Goal: Task Accomplishment & Management: Complete application form

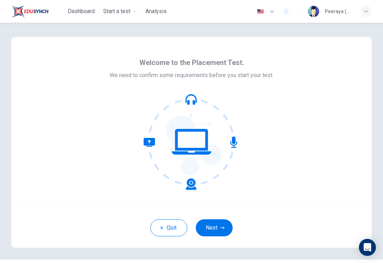
click at [211, 225] on button "Next" at bounding box center [214, 227] width 37 height 17
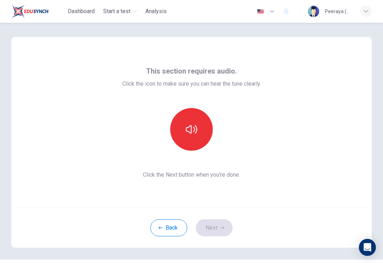
click at [191, 117] on button "button" at bounding box center [191, 129] width 43 height 43
click at [195, 132] on icon "button" at bounding box center [191, 129] width 11 height 11
click at [188, 129] on icon "button" at bounding box center [191, 129] width 11 height 11
click at [183, 130] on button "button" at bounding box center [191, 129] width 43 height 43
click at [193, 125] on icon "button" at bounding box center [191, 129] width 11 height 11
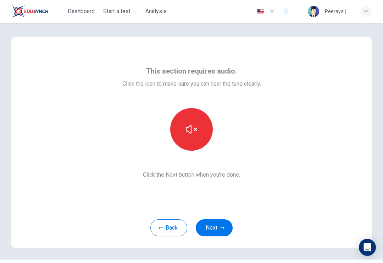
click at [198, 126] on button "button" at bounding box center [191, 129] width 43 height 43
click at [195, 129] on icon "button" at bounding box center [191, 129] width 11 height 9
click at [191, 128] on icon "button" at bounding box center [191, 129] width 11 height 11
click at [167, 233] on button "Back" at bounding box center [169, 227] width 37 height 17
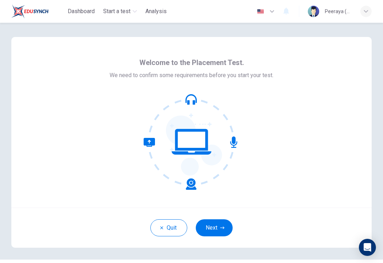
click at [221, 227] on icon "button" at bounding box center [222, 227] width 4 height 4
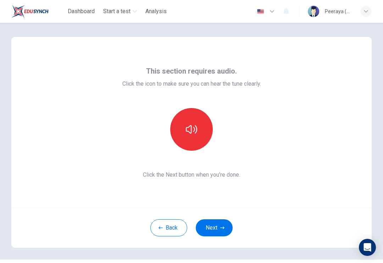
click at [192, 131] on icon "button" at bounding box center [191, 129] width 11 height 11
click at [193, 130] on icon "button" at bounding box center [191, 129] width 11 height 11
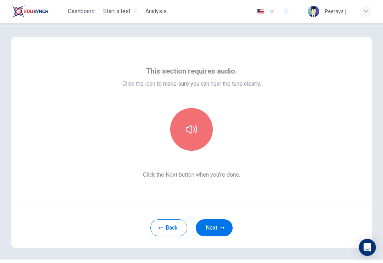
click at [191, 130] on icon "button" at bounding box center [191, 129] width 11 height 11
click at [195, 129] on icon "button" at bounding box center [191, 129] width 11 height 9
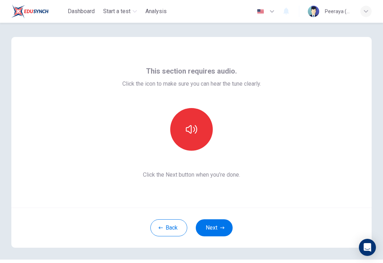
click at [164, 223] on button "Back" at bounding box center [169, 227] width 37 height 17
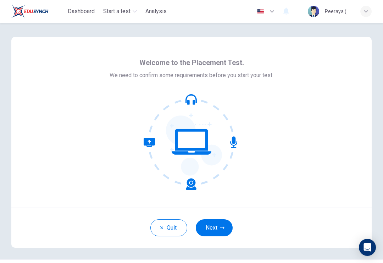
click at [222, 226] on icon "button" at bounding box center [222, 227] width 4 height 4
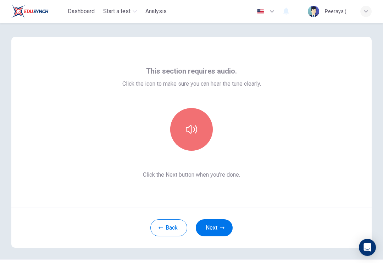
click at [189, 126] on icon "button" at bounding box center [191, 129] width 11 height 9
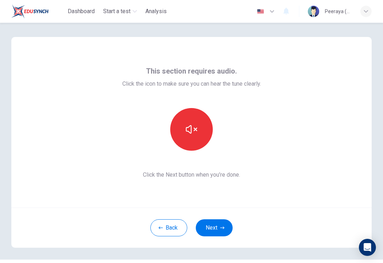
click at [210, 223] on button "Next" at bounding box center [214, 227] width 37 height 17
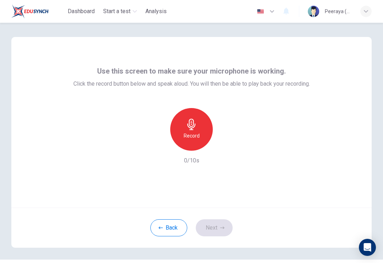
click at [197, 129] on icon "button" at bounding box center [191, 124] width 11 height 11
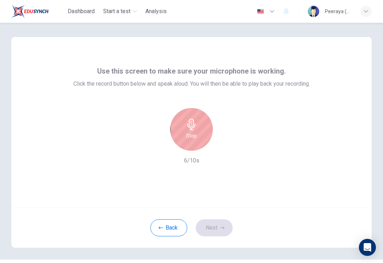
click at [197, 115] on div "Stop" at bounding box center [191, 129] width 43 height 43
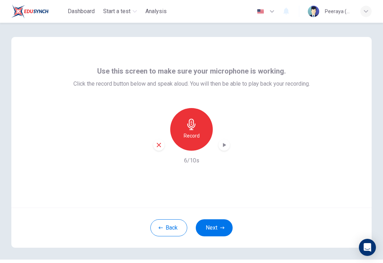
click at [222, 232] on button "Next" at bounding box center [214, 227] width 37 height 17
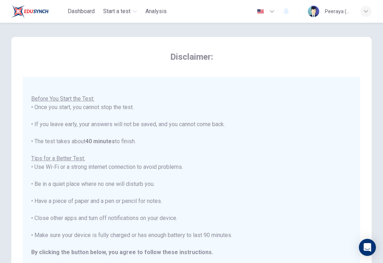
scroll to position [7, 0]
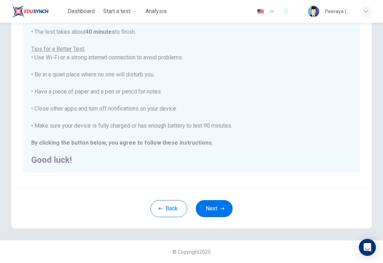
click at [219, 210] on button "Next" at bounding box center [214, 208] width 37 height 17
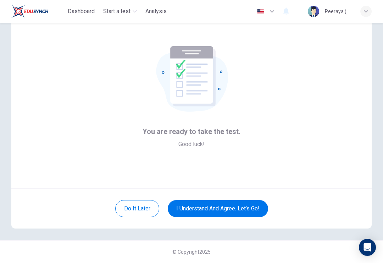
click at [246, 212] on button "I understand and agree. Let’s go!" at bounding box center [218, 208] width 100 height 17
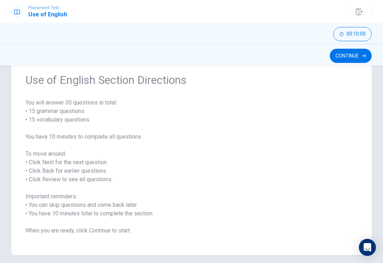
scroll to position [27, 0]
click at [34, 116] on span "You will answer 30 questions in total: • 15 grammar questions • 15 vocabulary q…" at bounding box center [192, 166] width 332 height 136
click at [27, 109] on span "You will answer 30 questions in total: • 15 grammar questions • 15 vocabulary q…" at bounding box center [192, 166] width 332 height 136
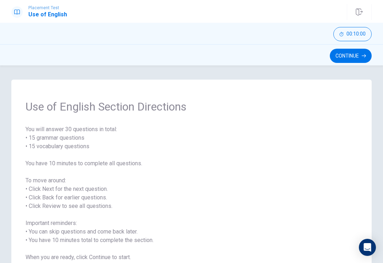
scroll to position [0, 0]
click at [357, 62] on button "Continue" at bounding box center [351, 56] width 42 height 14
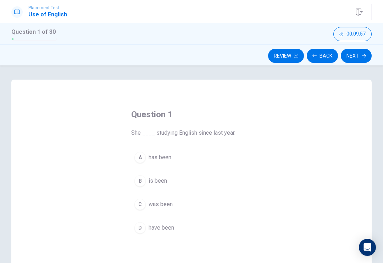
click at [327, 62] on button "Back" at bounding box center [322, 56] width 31 height 14
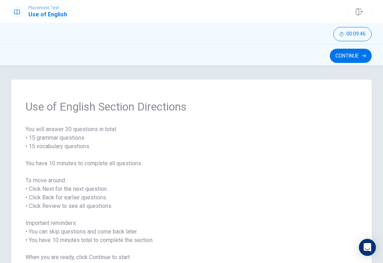
click at [356, 49] on button "Continue" at bounding box center [351, 56] width 42 height 14
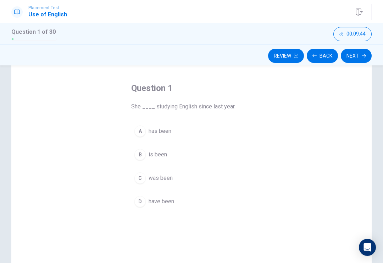
scroll to position [26, 0]
click at [122, 159] on div "Question 1 She ____ studying English since last year. A has been B is been C wa…" at bounding box center [191, 146] width 149 height 151
click at [144, 149] on button "B is been" at bounding box center [191, 155] width 121 height 18
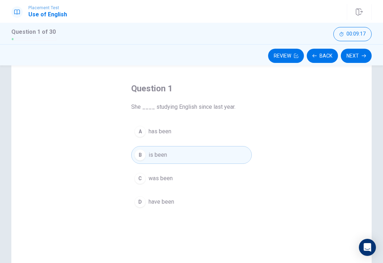
click at [134, 155] on button "B is been" at bounding box center [191, 155] width 121 height 18
click at [150, 139] on button "A has been" at bounding box center [191, 131] width 121 height 18
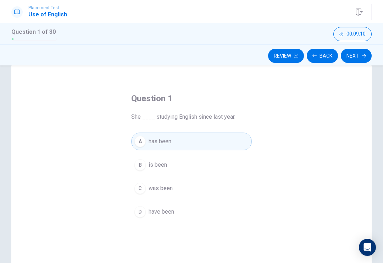
scroll to position [15, 0]
click at [368, 56] on button "Next" at bounding box center [356, 56] width 31 height 14
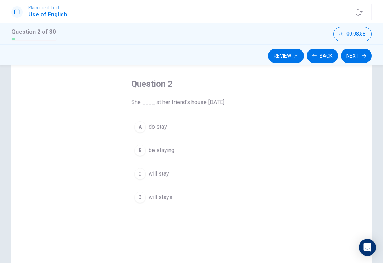
scroll to position [32, 0]
click at [140, 175] on div "C" at bounding box center [140, 172] width 11 height 11
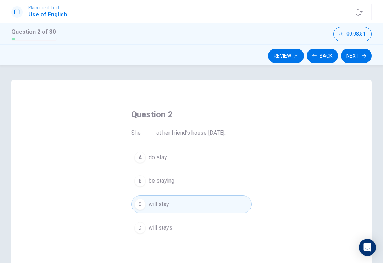
scroll to position [0, 0]
click at [366, 58] on button "Next" at bounding box center [356, 56] width 31 height 14
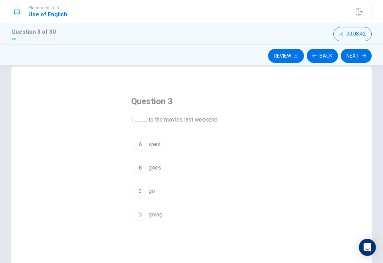
scroll to position [10, 0]
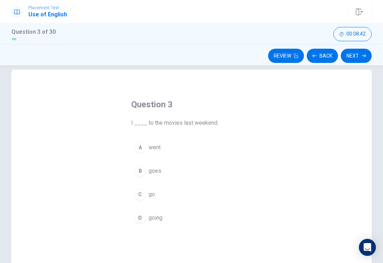
click at [141, 149] on div "A" at bounding box center [140, 147] width 11 height 11
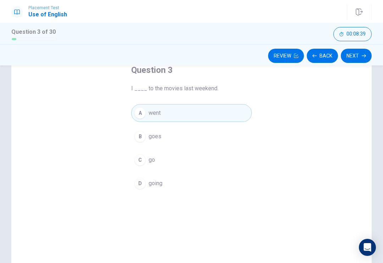
click at [360, 58] on button "Next" at bounding box center [356, 56] width 31 height 14
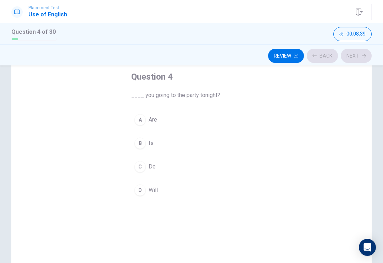
scroll to position [37, 0]
click at [141, 121] on div "A" at bounding box center [140, 119] width 11 height 11
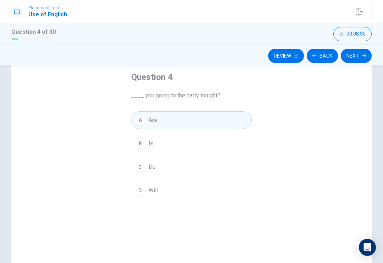
click at [362, 57] on icon "button" at bounding box center [364, 56] width 4 height 4
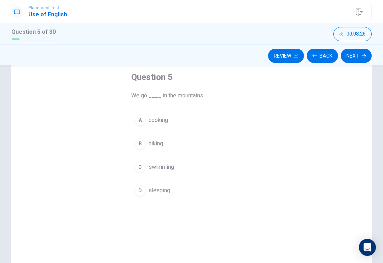
click at [131, 144] on button "B hiking" at bounding box center [191, 144] width 121 height 18
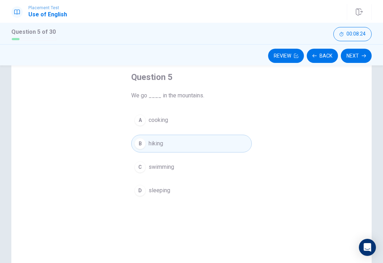
click at [360, 58] on button "Next" at bounding box center [356, 56] width 31 height 14
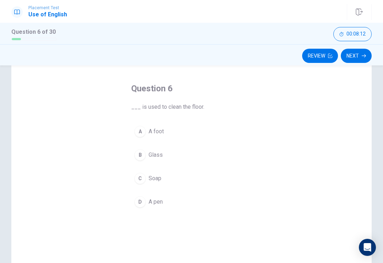
scroll to position [27, 0]
click at [135, 179] on div "C" at bounding box center [140, 176] width 11 height 11
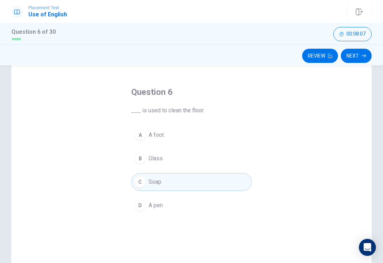
scroll to position [22, 0]
click at [364, 58] on button "Next" at bounding box center [356, 56] width 31 height 14
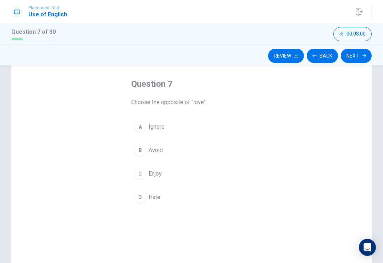
scroll to position [32, 0]
click at [133, 154] on button "B Avoid" at bounding box center [191, 149] width 121 height 18
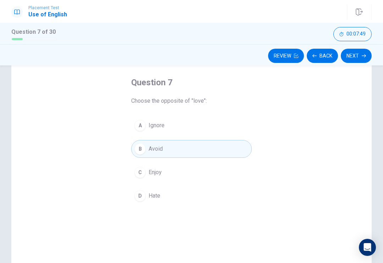
click at [135, 177] on button "C Enjoy" at bounding box center [191, 172] width 121 height 18
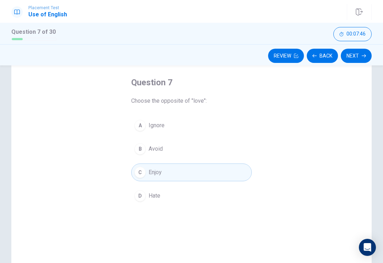
click at [362, 60] on button "Next" at bounding box center [356, 56] width 31 height 14
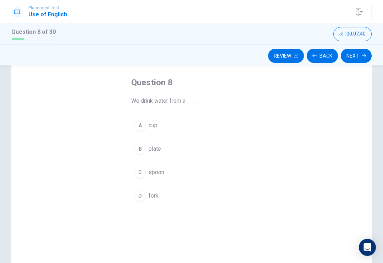
click at [154, 125] on span "cup" at bounding box center [153, 125] width 9 height 9
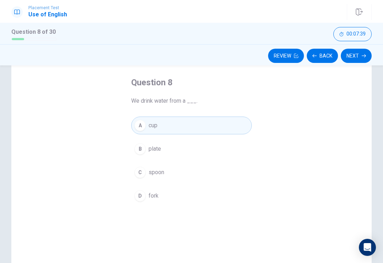
click at [358, 60] on button "Next" at bounding box center [356, 56] width 31 height 14
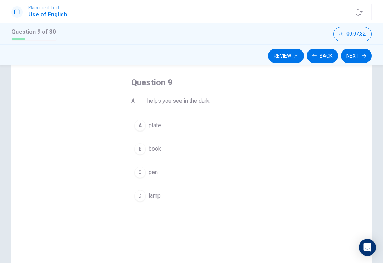
click at [162, 188] on button "D lamp" at bounding box center [191, 196] width 121 height 18
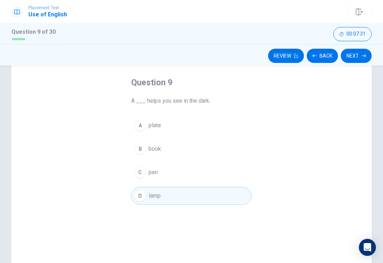
click at [364, 60] on button "Next" at bounding box center [356, 56] width 31 height 14
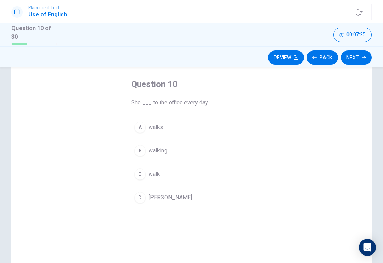
click at [165, 121] on button "A walks" at bounding box center [191, 127] width 121 height 18
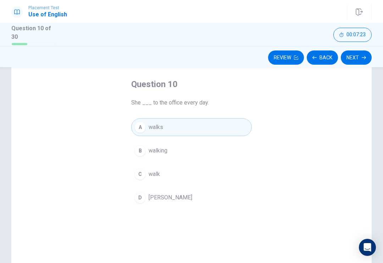
click at [372, 56] on button "Next" at bounding box center [356, 57] width 31 height 14
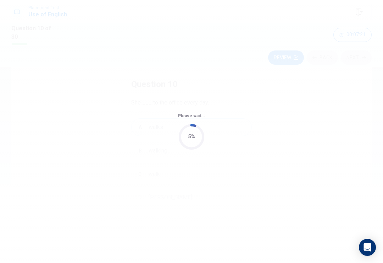
scroll to position [0, 0]
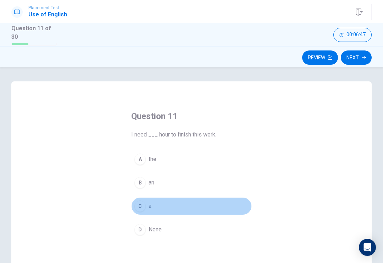
click at [136, 204] on div "C" at bounding box center [140, 205] width 11 height 11
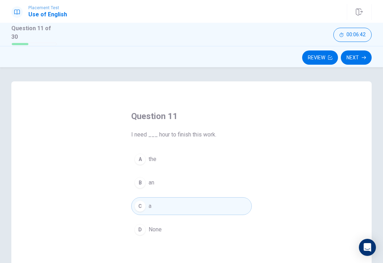
click at [131, 179] on button "B an" at bounding box center [191, 183] width 121 height 18
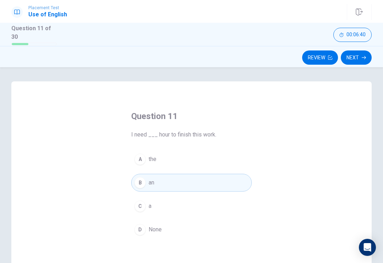
scroll to position [-1, 0]
click at [356, 57] on button "Next" at bounding box center [356, 57] width 31 height 14
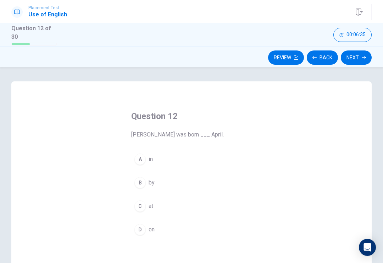
click at [137, 153] on div "A" at bounding box center [140, 158] width 11 height 11
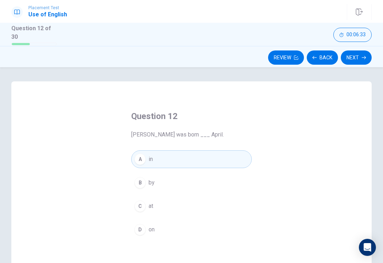
click at [359, 58] on button "Next" at bounding box center [356, 57] width 31 height 14
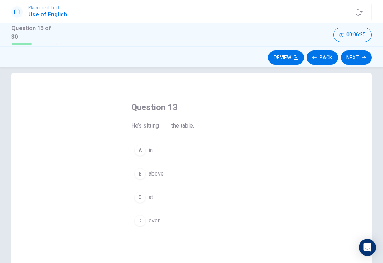
scroll to position [9, 0]
click at [137, 176] on div "B" at bounding box center [140, 173] width 11 height 11
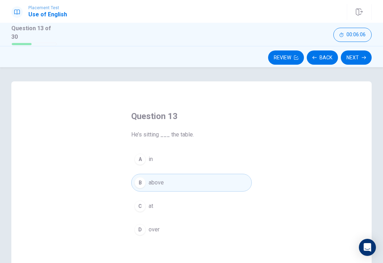
scroll to position [0, 0]
click at [365, 62] on button "Next" at bounding box center [356, 57] width 31 height 14
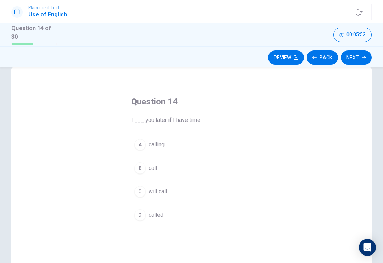
scroll to position [17, 0]
click at [135, 188] on div "C" at bounding box center [140, 188] width 11 height 11
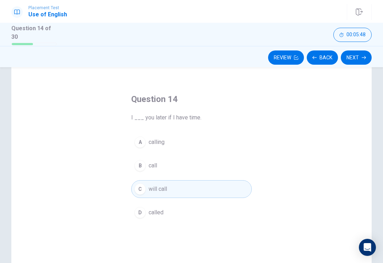
click at [361, 57] on button "Next" at bounding box center [356, 57] width 31 height 14
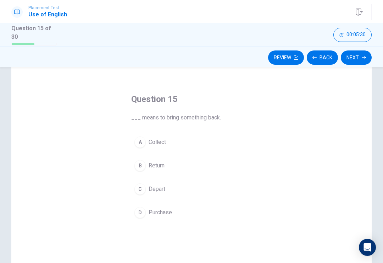
click at [141, 193] on button "C Depart" at bounding box center [191, 189] width 121 height 18
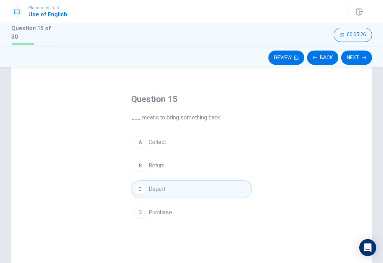
click at [350, 56] on button "Next" at bounding box center [356, 57] width 31 height 14
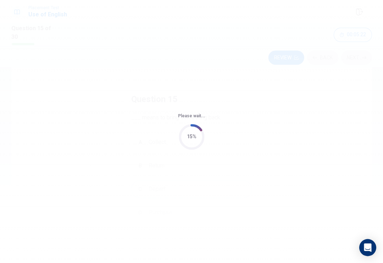
scroll to position [0, 0]
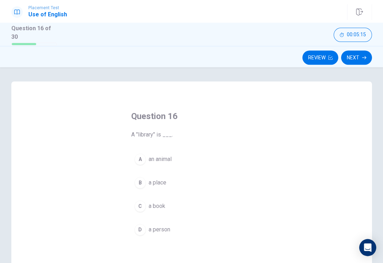
click at [144, 182] on div "B" at bounding box center [140, 182] width 11 height 11
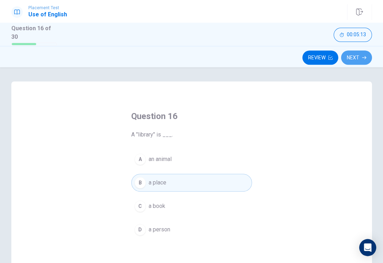
click at [352, 62] on button "Next" at bounding box center [356, 57] width 31 height 14
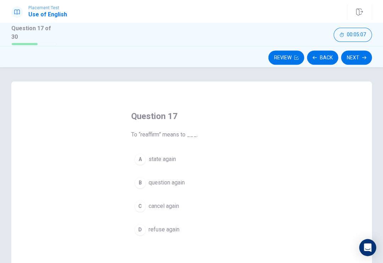
click at [137, 174] on button "B question again" at bounding box center [191, 183] width 121 height 18
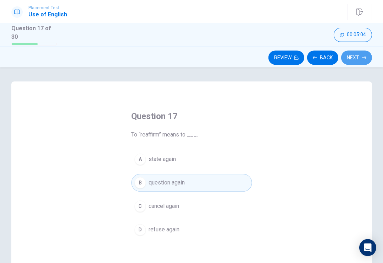
click at [361, 54] on button "Next" at bounding box center [356, 57] width 31 height 14
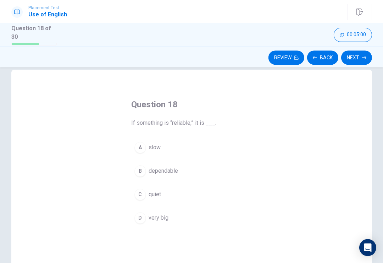
scroll to position [12, 0]
click at [143, 217] on div "D" at bounding box center [140, 217] width 11 height 11
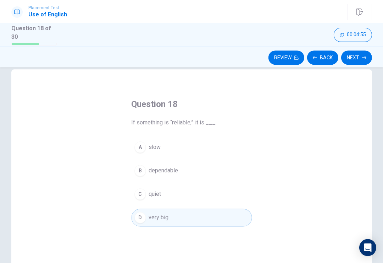
click at [144, 172] on div "B" at bounding box center [140, 170] width 11 height 11
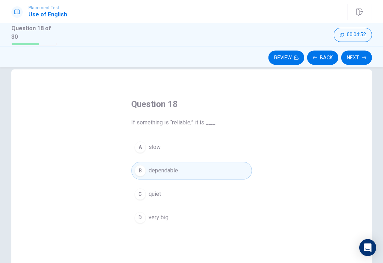
click at [144, 197] on button "C quiet" at bounding box center [191, 194] width 121 height 18
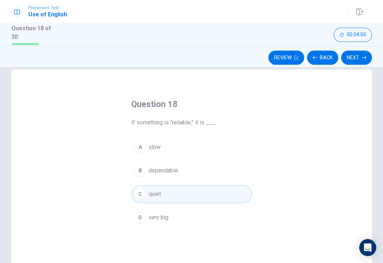
click at [365, 56] on icon "button" at bounding box center [364, 57] width 4 height 4
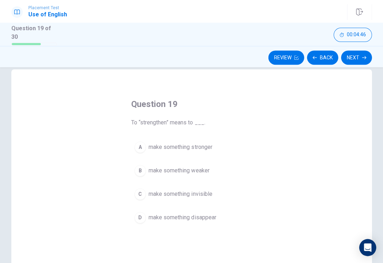
click at [210, 143] on span "make something stronger" at bounding box center [181, 147] width 64 height 9
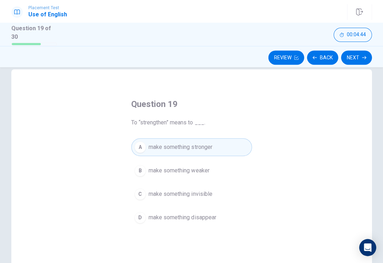
click at [364, 58] on button "Next" at bounding box center [356, 57] width 31 height 14
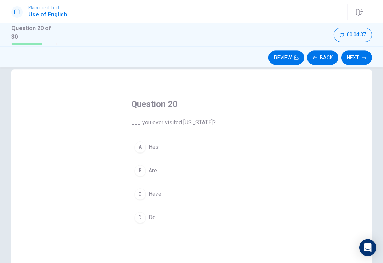
click at [135, 191] on div "C" at bounding box center [140, 193] width 11 height 11
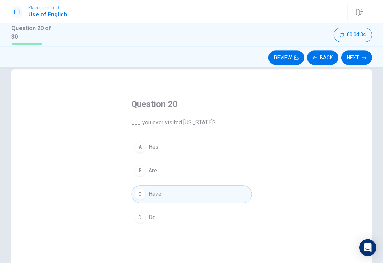
click at [361, 60] on button "Next" at bounding box center [356, 57] width 31 height 14
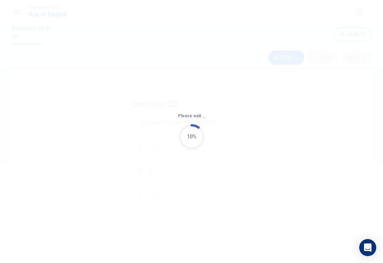
scroll to position [0, 0]
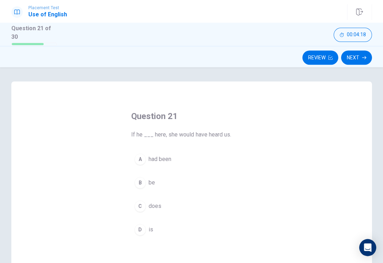
click at [142, 159] on div "A" at bounding box center [140, 158] width 11 height 11
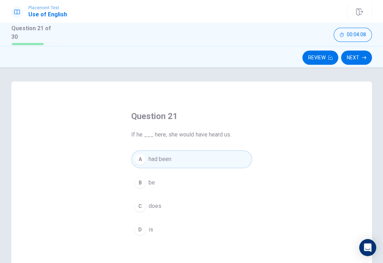
click at [361, 58] on button "Next" at bounding box center [356, 57] width 31 height 14
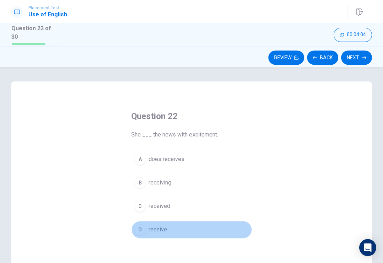
click at [153, 225] on span "receive" at bounding box center [158, 229] width 18 height 9
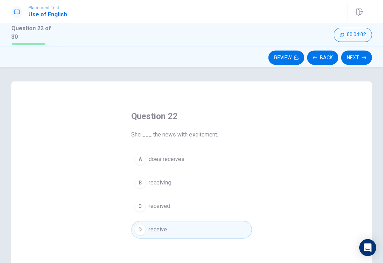
click at [364, 58] on button "Next" at bounding box center [356, 57] width 31 height 14
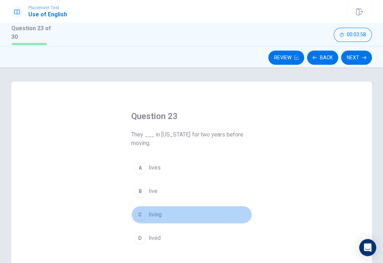
click at [147, 214] on button "C living" at bounding box center [191, 215] width 121 height 18
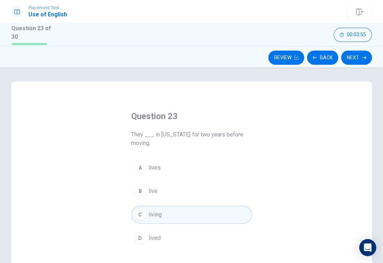
click at [367, 54] on button "Next" at bounding box center [356, 57] width 31 height 14
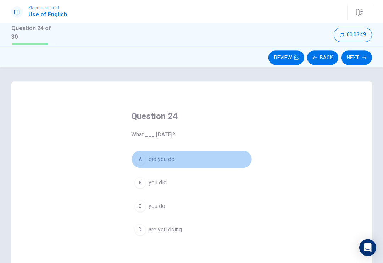
click at [142, 162] on div "A" at bounding box center [140, 158] width 11 height 11
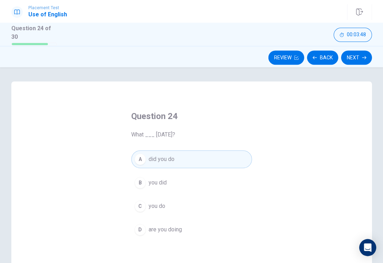
click at [364, 58] on icon "button" at bounding box center [364, 57] width 4 height 4
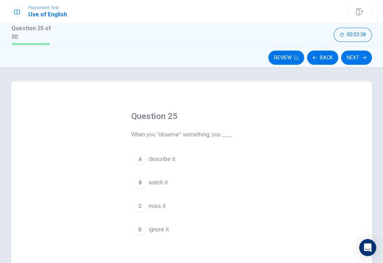
click at [134, 159] on button "A describe it" at bounding box center [191, 159] width 121 height 18
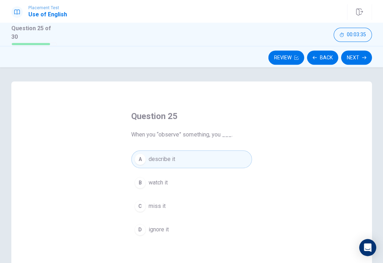
click at [144, 209] on button "C miss it" at bounding box center [191, 206] width 121 height 18
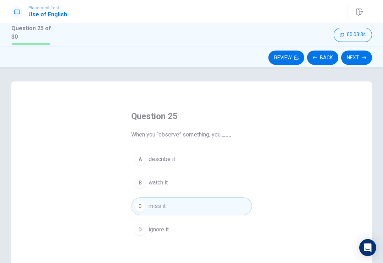
click at [365, 56] on icon "button" at bounding box center [364, 57] width 4 height 4
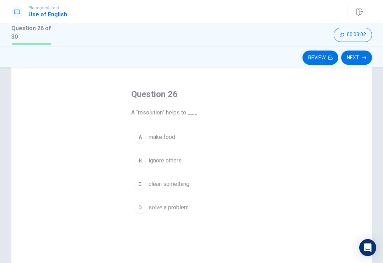
scroll to position [27, 0]
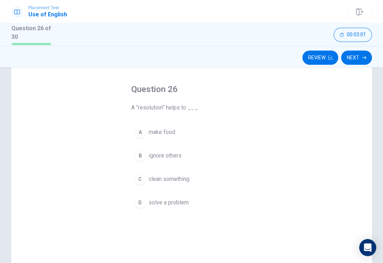
click at [141, 175] on div "C" at bounding box center [140, 178] width 11 height 11
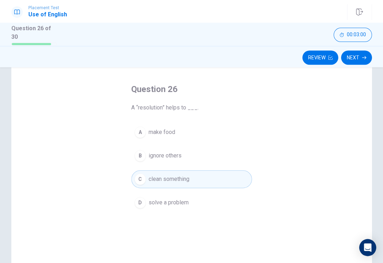
click at [138, 199] on div "D" at bounding box center [140, 202] width 11 height 11
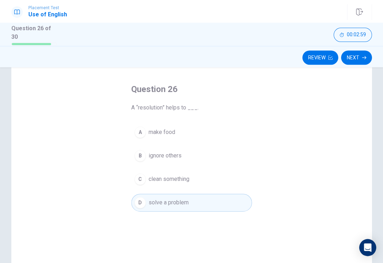
click at [358, 60] on button "Next" at bounding box center [356, 57] width 31 height 14
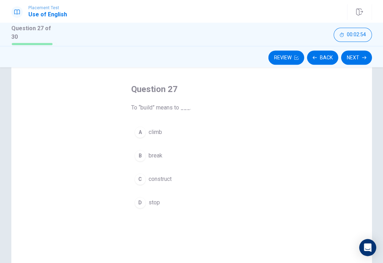
click at [169, 177] on span "construct" at bounding box center [160, 179] width 23 height 9
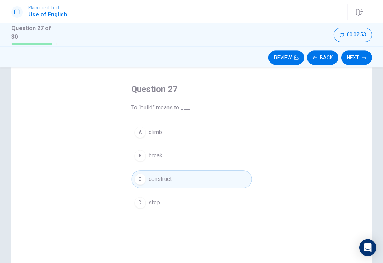
click at [368, 56] on button "Next" at bounding box center [356, 57] width 31 height 14
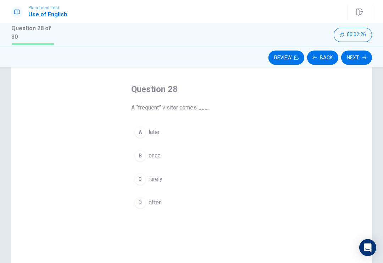
click at [145, 158] on button "B once" at bounding box center [191, 156] width 121 height 18
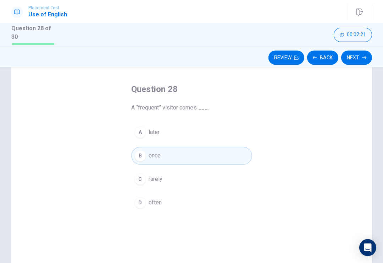
click at [150, 135] on button "A later" at bounding box center [191, 132] width 121 height 18
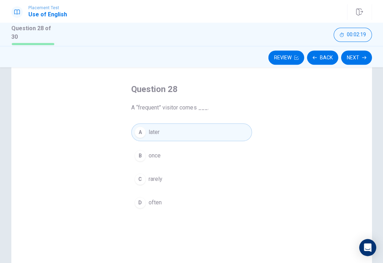
click at [362, 58] on button "Next" at bounding box center [356, 57] width 31 height 14
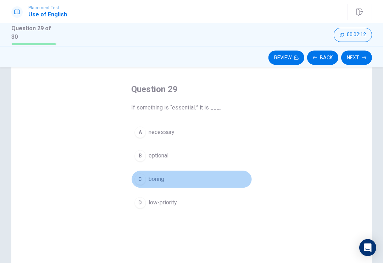
click at [135, 177] on div "C" at bounding box center [140, 178] width 11 height 11
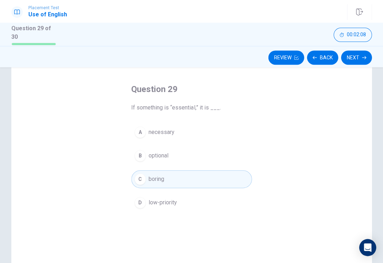
click at [371, 55] on button "Next" at bounding box center [356, 57] width 31 height 14
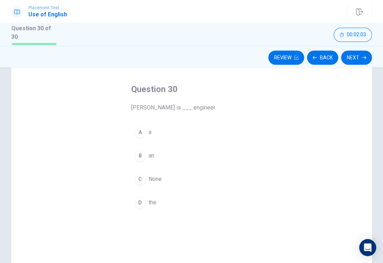
click at [135, 126] on button "A a" at bounding box center [191, 132] width 121 height 18
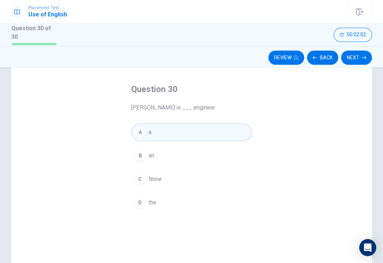
click at [370, 60] on button "Next" at bounding box center [356, 57] width 31 height 14
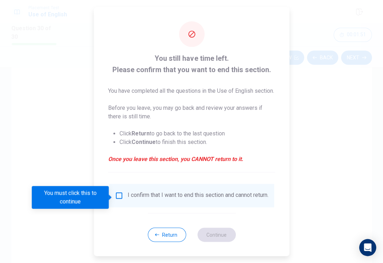
click at [115, 197] on input "You must click this to continue" at bounding box center [119, 195] width 9 height 9
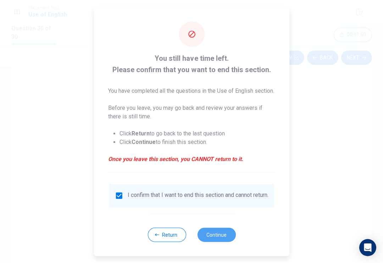
click at [223, 241] on button "Continue" at bounding box center [216, 234] width 38 height 14
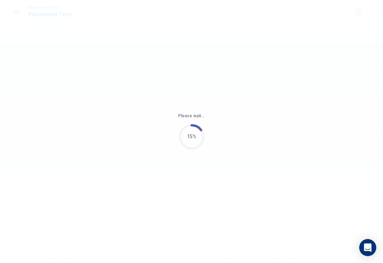
scroll to position [0, 0]
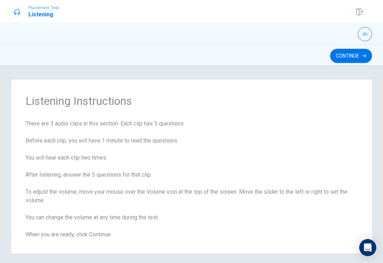
click at [360, 56] on button "Continue" at bounding box center [351, 56] width 42 height 14
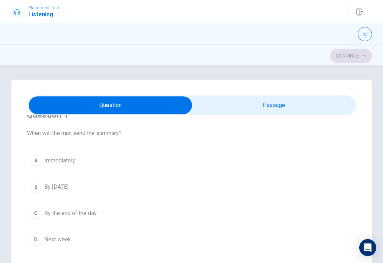
scroll to position [18, 0]
click at [36, 185] on div "B" at bounding box center [35, 185] width 11 height 11
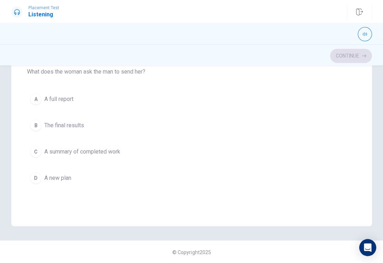
scroll to position [100, 0]
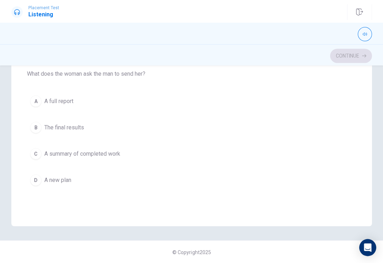
click at [34, 103] on div "A" at bounding box center [35, 100] width 11 height 11
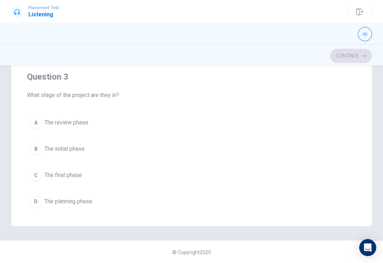
scroll to position [241, 0]
click at [34, 154] on button "B The initial phase" at bounding box center [191, 148] width 329 height 18
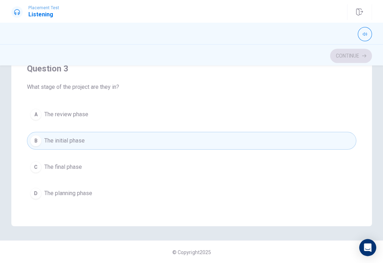
scroll to position [249, 0]
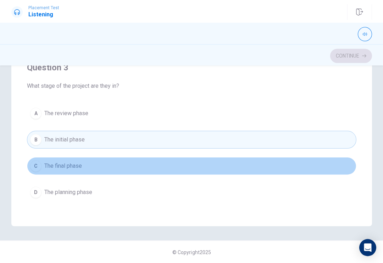
click at [34, 167] on div "C" at bounding box center [35, 165] width 11 height 11
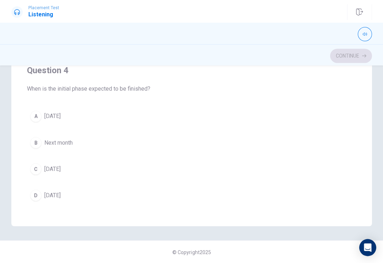
scroll to position [408, 0]
click at [37, 140] on div "B" at bounding box center [35, 142] width 11 height 11
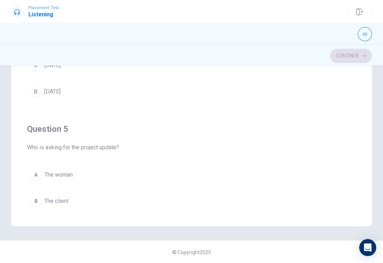
scroll to position [515, 0]
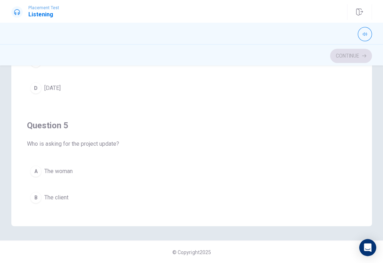
click at [366, 40] on button "button" at bounding box center [365, 34] width 14 height 14
click at [366, 35] on icon "button" at bounding box center [365, 34] width 4 height 4
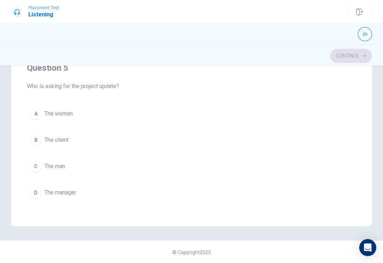
scroll to position [573, 0]
click at [38, 116] on div "A" at bounding box center [35, 112] width 11 height 11
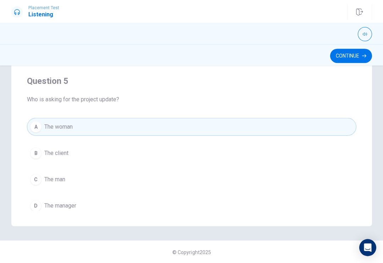
scroll to position [561, 0]
click at [40, 147] on button "B The client" at bounding box center [191, 152] width 329 height 18
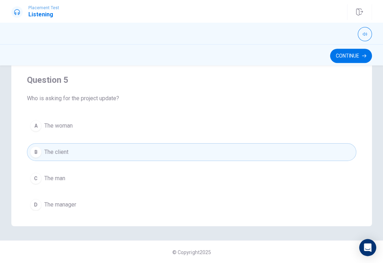
click at [32, 173] on div "C" at bounding box center [35, 177] width 11 height 11
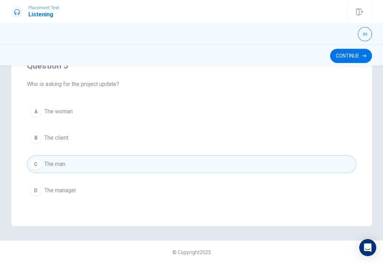
scroll to position [575, 0]
click at [365, 56] on icon "button" at bounding box center [364, 56] width 4 height 4
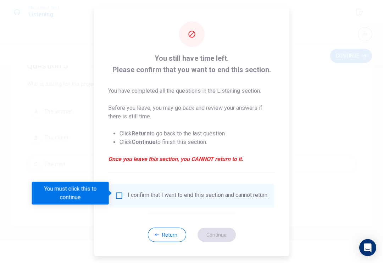
click at [119, 192] on input "You must click this to continue" at bounding box center [119, 195] width 9 height 9
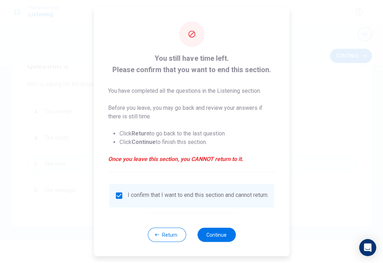
click at [220, 237] on button "Continue" at bounding box center [216, 234] width 38 height 14
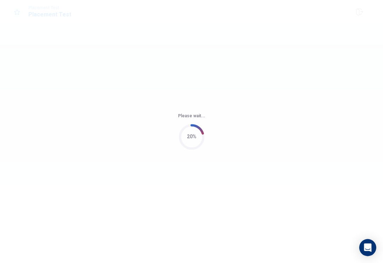
scroll to position [0, 0]
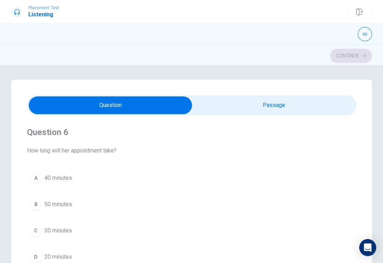
click at [289, 103] on input "checkbox" at bounding box center [110, 105] width 494 height 18
checkbox input "true"
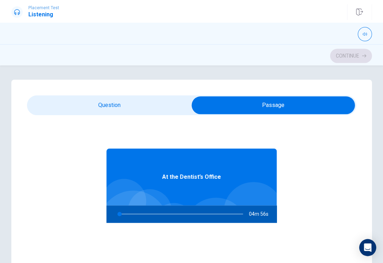
type input "2"
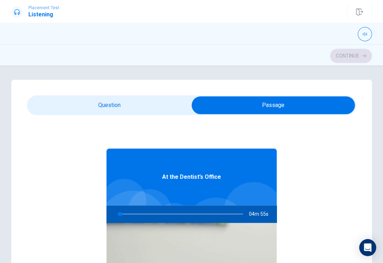
click at [138, 105] on input "checkbox" at bounding box center [273, 105] width 494 height 18
checkbox input "false"
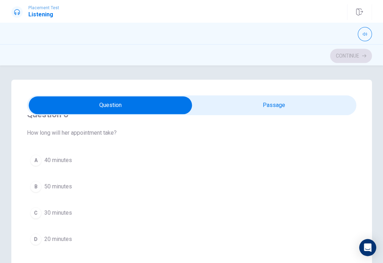
scroll to position [14, 0]
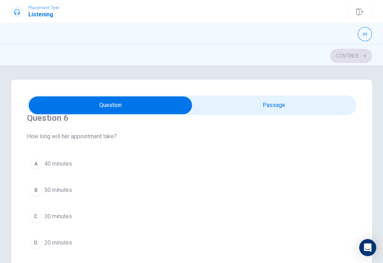
click at [38, 189] on div "B" at bounding box center [35, 189] width 11 height 11
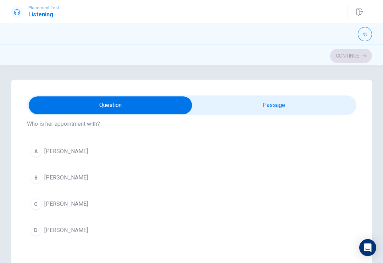
scroll to position [186, 0]
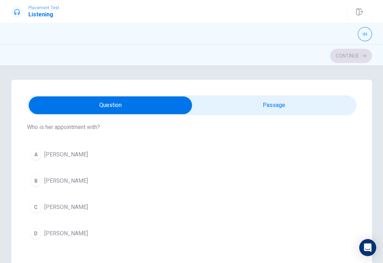
click at [54, 209] on span "[PERSON_NAME]" at bounding box center [66, 206] width 44 height 9
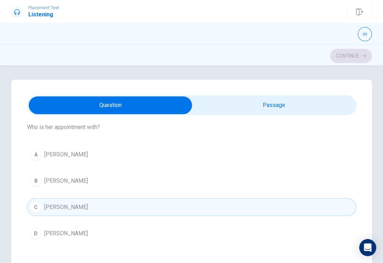
click at [54, 209] on span "[PERSON_NAME]" at bounding box center [66, 206] width 44 height 9
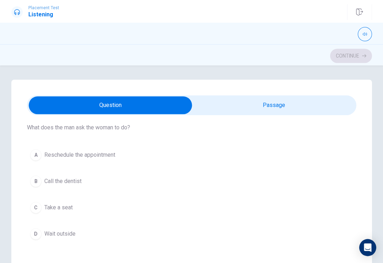
scroll to position [347, 0]
click at [39, 214] on button "C Take a seat" at bounding box center [191, 207] width 329 height 18
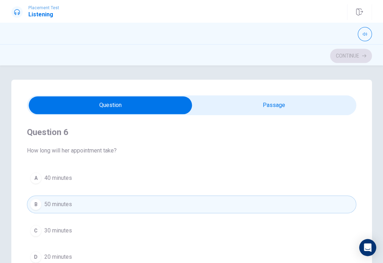
scroll to position [0, 0]
click at [64, 229] on span "30 minutes" at bounding box center [58, 230] width 28 height 9
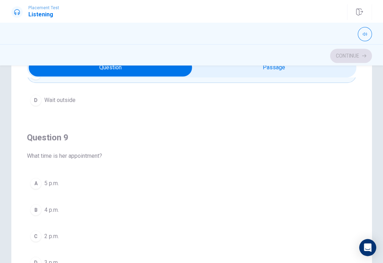
scroll to position [444, 0]
click at [47, 183] on span "5 p.m." at bounding box center [51, 182] width 15 height 9
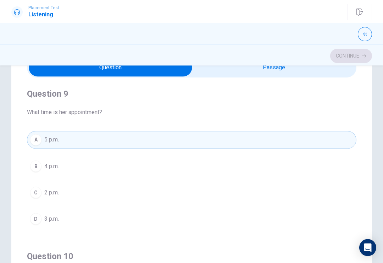
scroll to position [486, 0]
click at [61, 167] on button "B 4 p.m." at bounding box center [191, 167] width 329 height 18
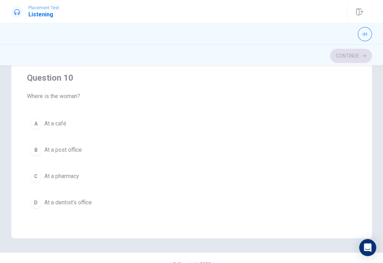
scroll to position [126, 0]
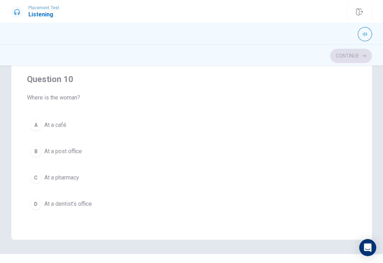
click at [88, 204] on span "At a dentist’s office" at bounding box center [68, 203] width 48 height 9
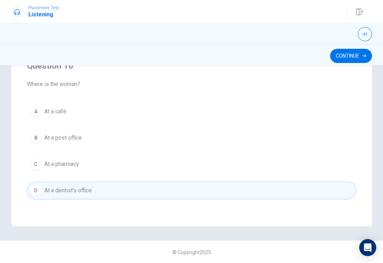
click at [360, 53] on button "Continue" at bounding box center [351, 56] width 42 height 14
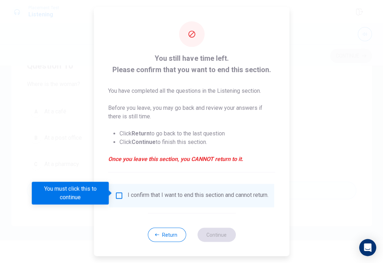
scroll to position [139, 0]
click at [114, 187] on div "I confirm that I want to end this section and cannot return." at bounding box center [191, 195] width 165 height 23
click at [119, 191] on input "You must click this to continue" at bounding box center [119, 195] width 9 height 9
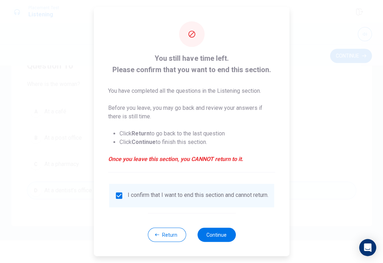
click at [219, 239] on button "Continue" at bounding box center [216, 234] width 38 height 14
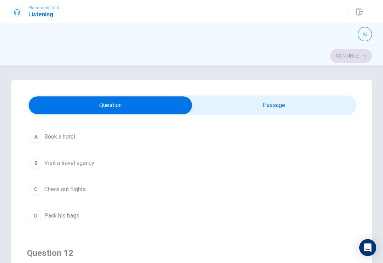
scroll to position [41, 0]
click at [67, 190] on span "Check out flights" at bounding box center [65, 189] width 42 height 9
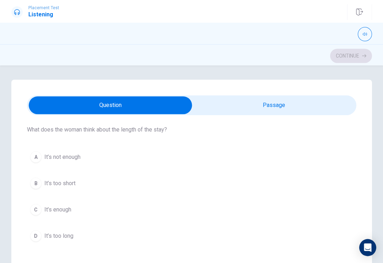
scroll to position [183, 0]
click at [74, 179] on span "It’s too short" at bounding box center [59, 183] width 31 height 9
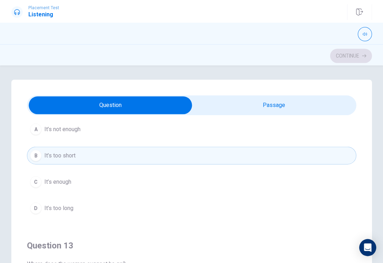
scroll to position [207, 0]
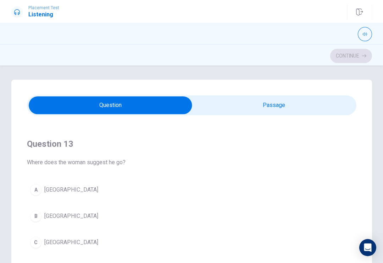
click at [39, 186] on div "A" at bounding box center [35, 189] width 11 height 11
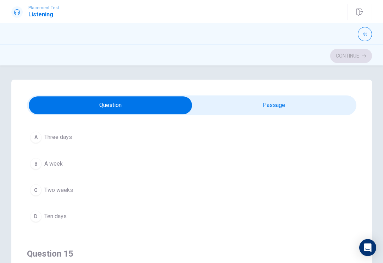
scroll to position [525, 0]
click at [31, 191] on div "C" at bounding box center [35, 190] width 11 height 11
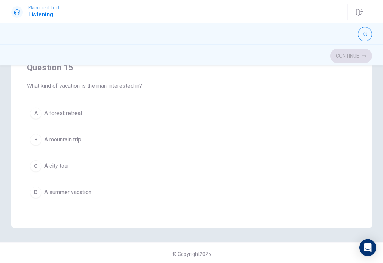
scroll to position [130, 0]
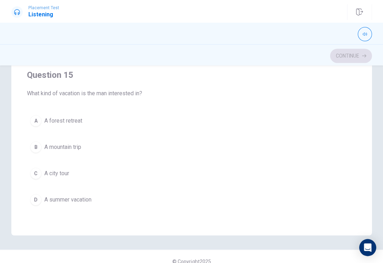
click at [32, 166] on button "C A city tour" at bounding box center [191, 173] width 329 height 18
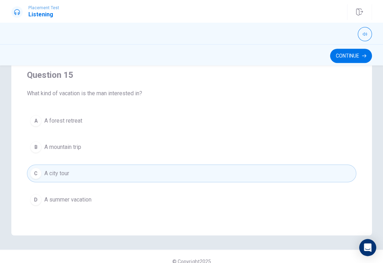
click at [337, 52] on button "Continue" at bounding box center [351, 56] width 42 height 14
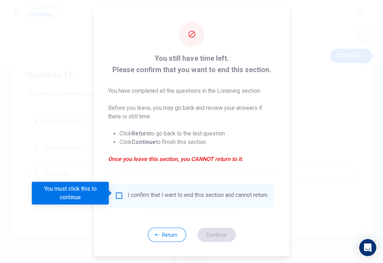
click at [123, 187] on div "I confirm that I want to end this section and cannot return." at bounding box center [191, 195] width 165 height 23
click at [111, 195] on span at bounding box center [111, 193] width 4 height 6
click at [121, 192] on input "You must click this to continue" at bounding box center [119, 195] width 9 height 9
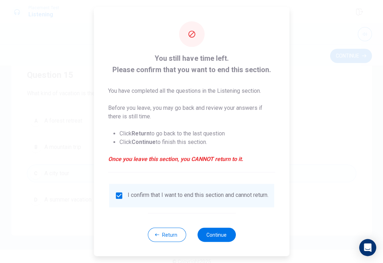
click at [225, 237] on button "Continue" at bounding box center [216, 234] width 38 height 14
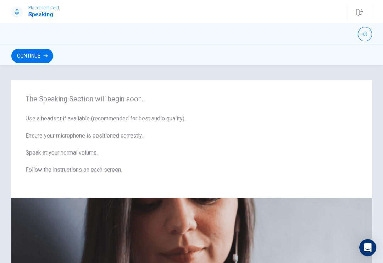
scroll to position [0, 0]
click at [41, 52] on button "Continue" at bounding box center [32, 56] width 42 height 14
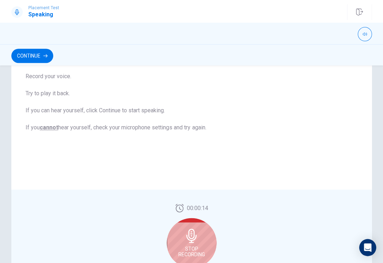
scroll to position [161, 0]
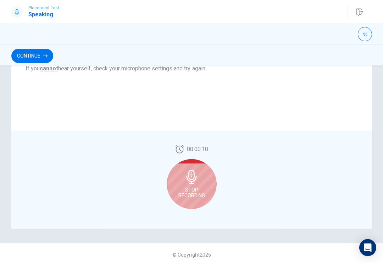
click at [200, 178] on div "Stop Recording" at bounding box center [192, 184] width 50 height 50
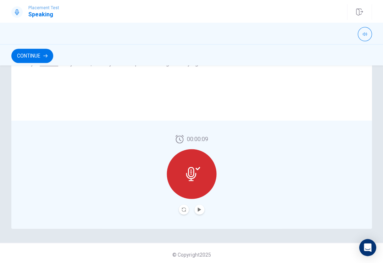
click at [196, 177] on icon at bounding box center [193, 173] width 14 height 14
click at [196, 174] on icon at bounding box center [191, 173] width 10 height 14
click at [199, 207] on button "Play Audio" at bounding box center [200, 209] width 10 height 10
click at [47, 51] on button "Continue" at bounding box center [32, 56] width 42 height 14
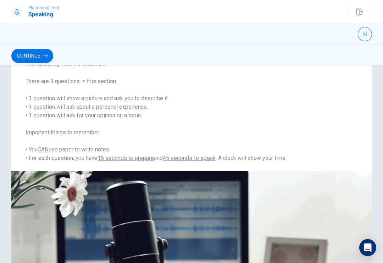
scroll to position [33, 0]
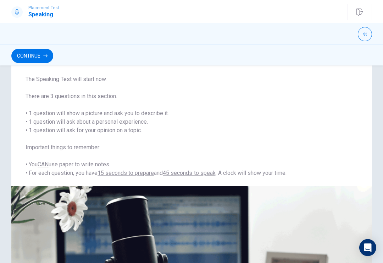
click at [33, 54] on button "Continue" at bounding box center [32, 56] width 42 height 14
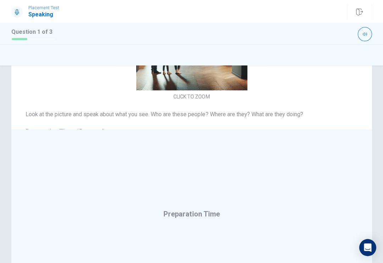
scroll to position [-23, 0]
click at [208, 218] on div "Preparation Time" at bounding box center [192, 213] width 56 height 11
click at [211, 215] on span "Preparation Time" at bounding box center [192, 213] width 56 height 9
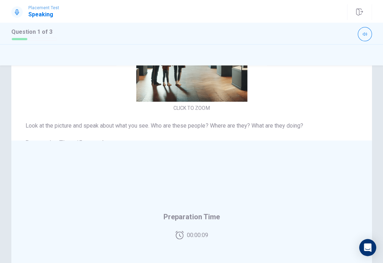
scroll to position [80, 0]
click at [211, 218] on span "Preparation Time" at bounding box center [192, 215] width 56 height 11
click at [208, 236] on span "00:00:08" at bounding box center [197, 234] width 21 height 9
click at [207, 214] on span "Preparation Time" at bounding box center [192, 215] width 56 height 11
click at [209, 215] on span "Preparation Time" at bounding box center [192, 215] width 56 height 11
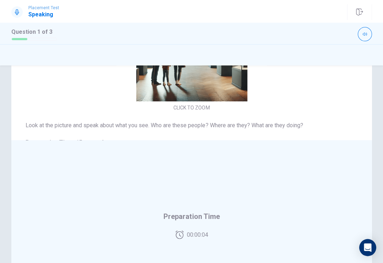
click at [368, 251] on icon "Open Intercom Messenger" at bounding box center [368, 247] width 9 height 9
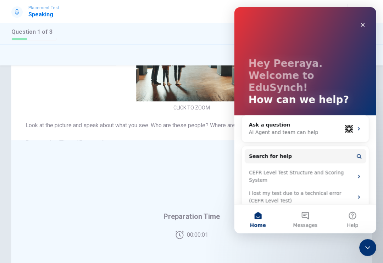
scroll to position [0, 0]
click at [367, 256] on html at bounding box center [367, 247] width 17 height 17
click at [197, 225] on span "Response Time" at bounding box center [192, 224] width 50 height 9
click at [366, 24] on div "Close" at bounding box center [362, 24] width 13 height 13
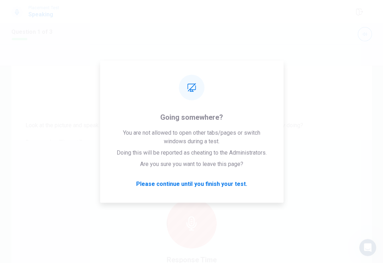
click at [312, 143] on div "00:00:44 Response Time" at bounding box center [191, 224] width 361 height 169
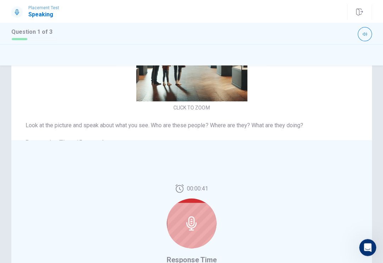
click at [198, 217] on icon at bounding box center [192, 223] width 14 height 14
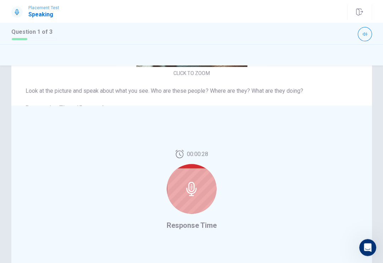
scroll to position [126, 0]
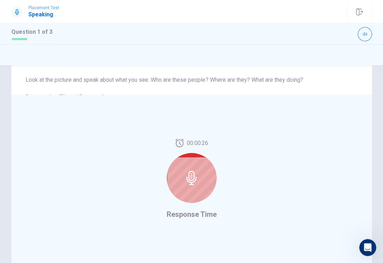
click at [205, 176] on div at bounding box center [192, 178] width 50 height 50
click at [200, 177] on div at bounding box center [192, 178] width 50 height 50
click at [199, 177] on div at bounding box center [192, 178] width 50 height 50
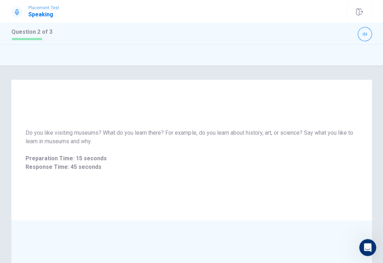
scroll to position [0, 0]
click at [368, 105] on div "Do you like visiting museums? What do you learn there? For example, do you lear…" at bounding box center [191, 150] width 361 height 141
click at [370, 107] on div "Do you like visiting museums? What do you learn there? For example, do you lear…" at bounding box center [191, 150] width 361 height 141
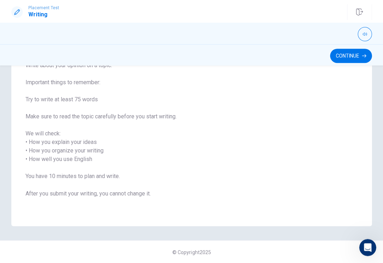
scroll to position [64, 0]
click at [350, 54] on button "Continue" at bounding box center [351, 56] width 42 height 14
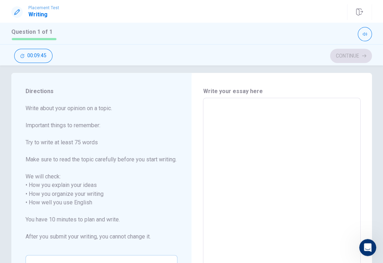
scroll to position [7, 0]
click at [223, 105] on textarea at bounding box center [282, 206] width 148 height 206
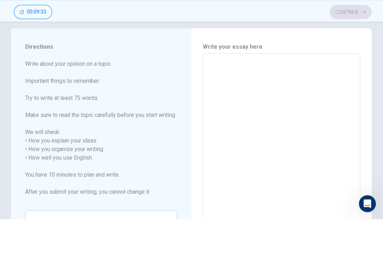
type textarea "I"
type textarea "x"
type textarea "I"
type textarea "x"
type textarea "I g"
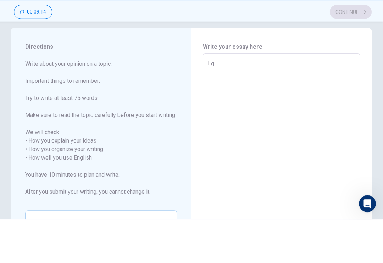
type textarea "x"
type textarea "I go"
type textarea "x"
type textarea "I go"
type textarea "x"
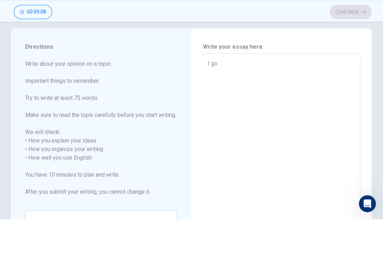
type textarea "I go t"
type textarea "x"
type textarea "I go to"
type textarea "x"
type textarea "I go to"
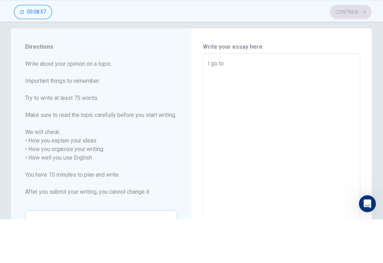
type textarea "x"
type textarea "I go to j"
type textarea "x"
type textarea "I go to"
type textarea "x"
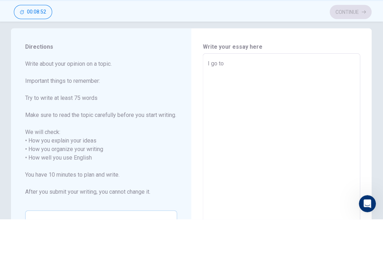
type textarea "I go to J"
type textarea "x"
type textarea "I go to Jp"
type textarea "x"
type textarea "I go to Jpa"
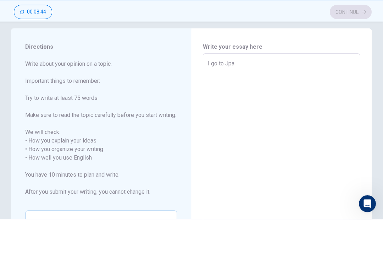
type textarea "x"
type textarea "I go to Jp"
type textarea "x"
type textarea "I go to J"
type textarea "x"
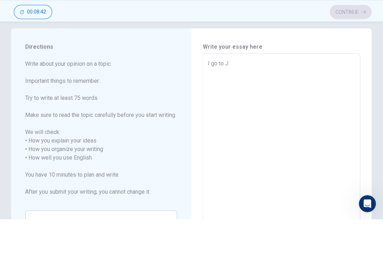
type textarea "I go to"
type textarea "x"
type textarea "I go to J"
type textarea "x"
type textarea "I go to Ja"
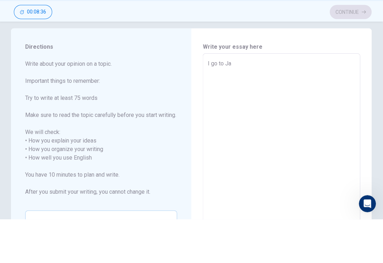
type textarea "x"
type textarea "I go to [PERSON_NAME]"
type textarea "x"
type textarea "I go to Jaes"
type textarea "x"
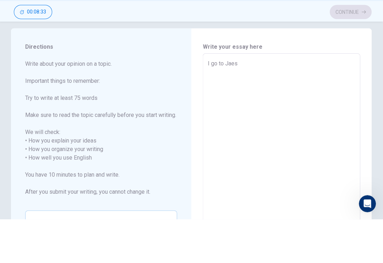
type textarea "I go to [PERSON_NAME]"
type textarea "x"
type textarea "I go to Jaep"
type textarea "x"
type textarea "I go to [PERSON_NAME]"
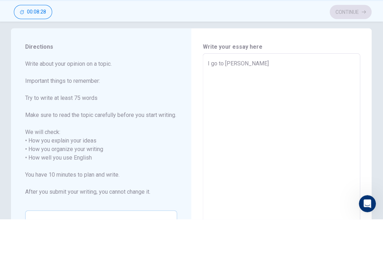
type textarea "x"
type textarea "I go to Ja"
type textarea "x"
type textarea "I go to Jan"
type textarea "x"
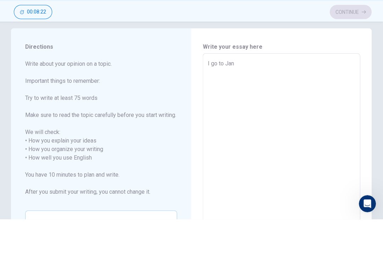
type textarea "I go to Janp"
type textarea "x"
type textarea "I go to Janpa"
type textarea "x"
type textarea "I go to Janpa."
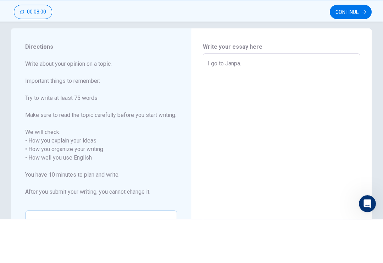
type textarea "x"
type textarea "I go to Janpa.I"
type textarea "x"
type textarea "I go to Janpa.Ig"
type textarea "x"
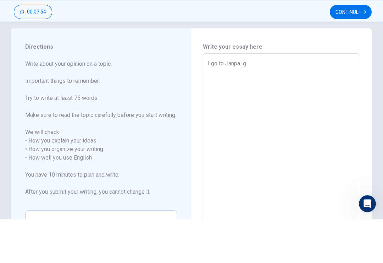
type textarea "I go to Janpa.I"
type textarea "x"
type textarea "I go to Janpa.I"
type textarea "x"
type textarea "I go to Janpa.I g"
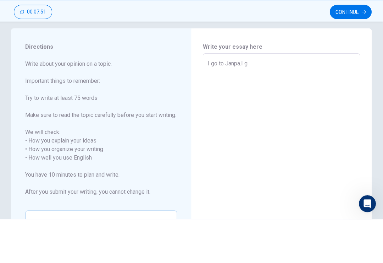
type textarea "x"
type textarea "I go to Janpa.I go"
type textarea "x"
type textarea "I go to Janpa.I got"
type textarea "x"
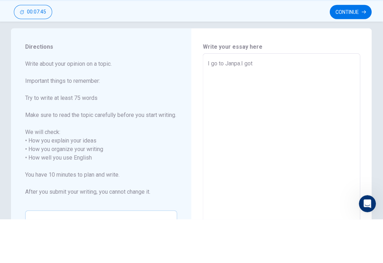
type textarea "I go to Janpa.I got"
type textarea "x"
type textarea "I go to Janpa.I got a"
type textarea "x"
type textarea "I go to Janpa.I got a"
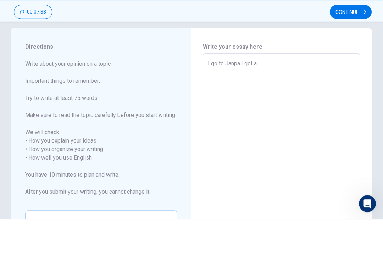
type textarea "x"
type textarea "I go to Janpa.I got a t"
type textarea "x"
type textarea "I go to Janpa.I got a to"
type textarea "x"
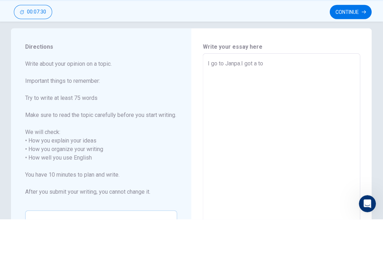
type textarea "I go to Janpa.I got a toy"
type textarea "x"
type textarea "I go to Janpa.I got a toy"
click at [364, 54] on icon "button" at bounding box center [364, 55] width 4 height 3
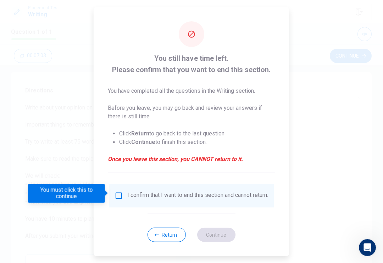
click at [120, 191] on input "You must click this to continue" at bounding box center [119, 195] width 9 height 9
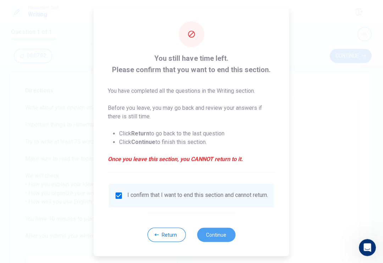
click at [226, 239] on button "Continue" at bounding box center [216, 234] width 38 height 14
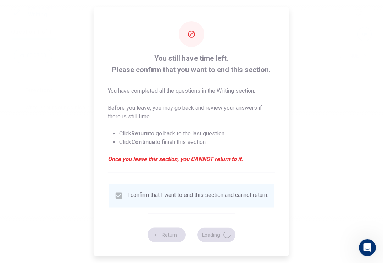
type textarea "x"
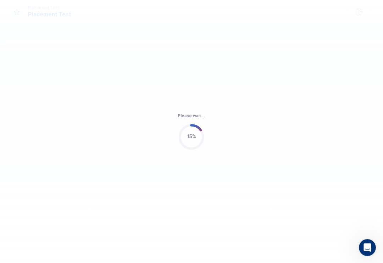
scroll to position [0, 0]
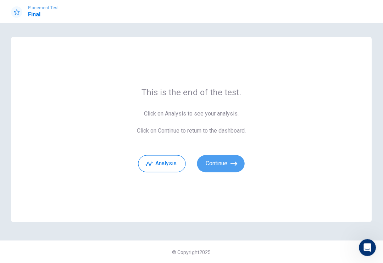
click at [226, 162] on button "Continue" at bounding box center [221, 163] width 48 height 17
